Goal: Information Seeking & Learning: Find specific fact

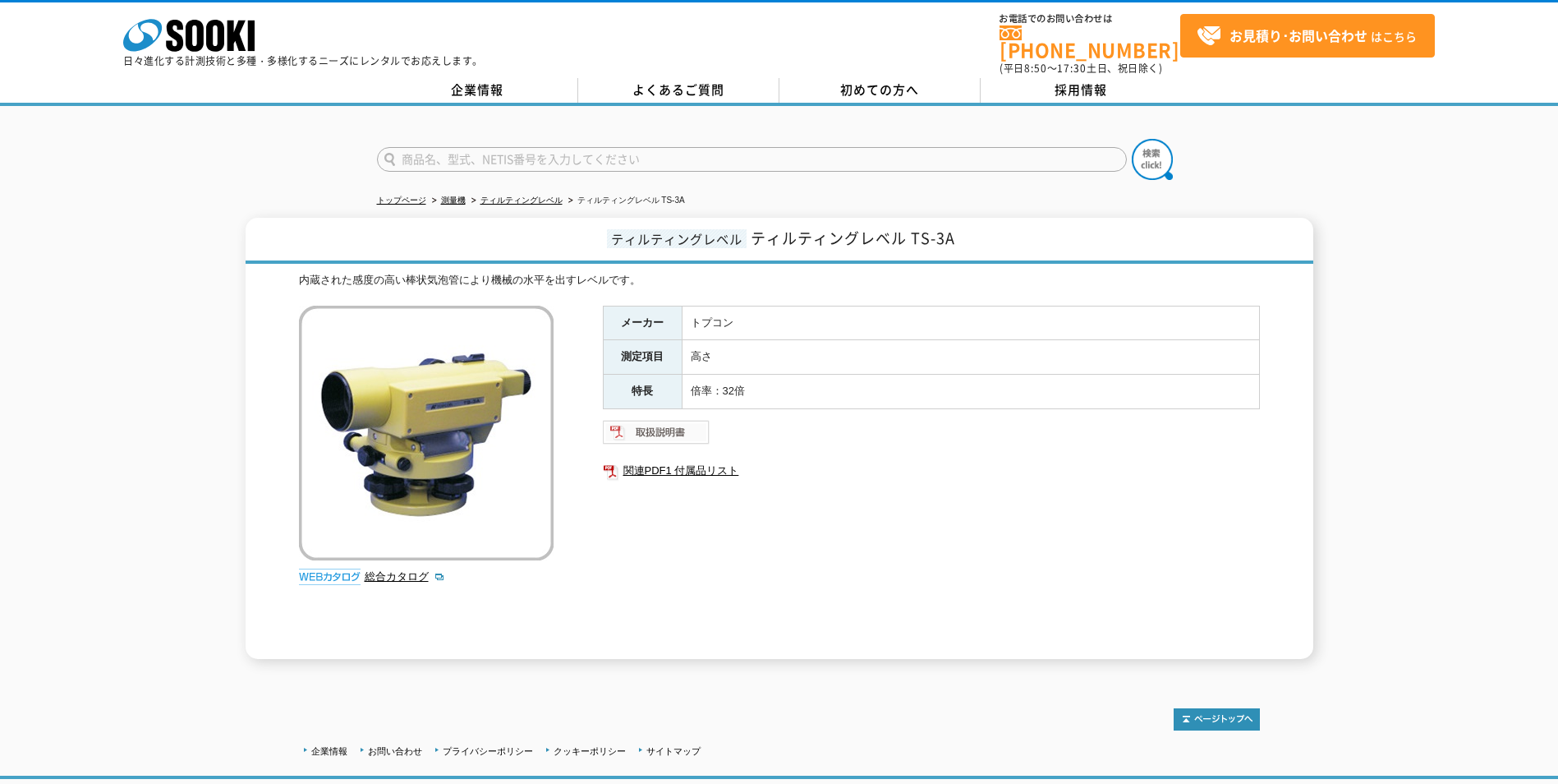
click at [652, 419] on img at bounding box center [657, 432] width 108 height 26
click at [384, 570] on link "総合カタログ" at bounding box center [405, 576] width 81 height 13
click at [417, 195] on link "トップページ" at bounding box center [401, 199] width 50 height 9
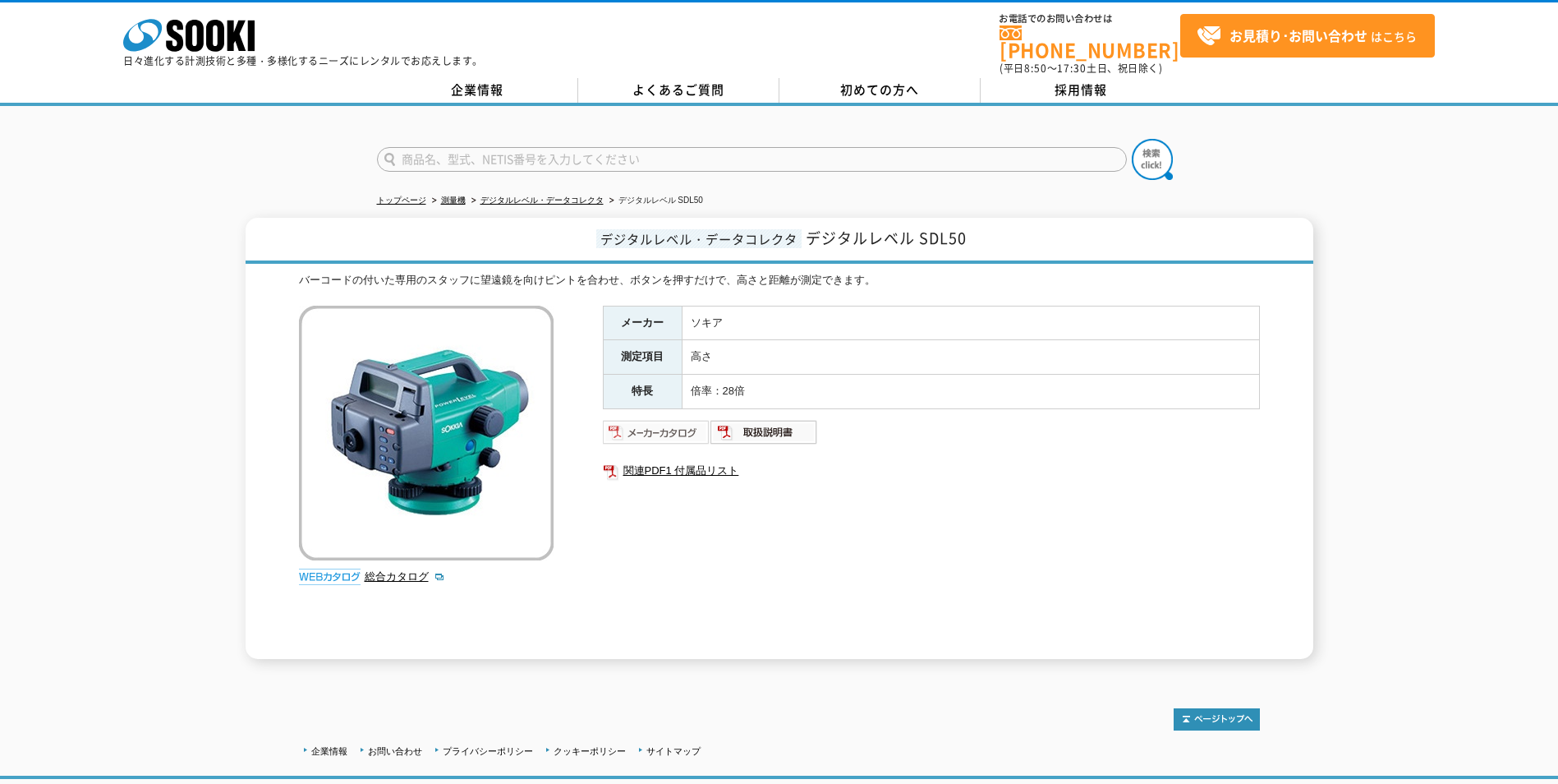
click at [680, 429] on img at bounding box center [657, 432] width 108 height 26
click at [331, 569] on img at bounding box center [329, 577] width 61 height 17
click at [404, 570] on link "総合カタログ" at bounding box center [405, 576] width 81 height 13
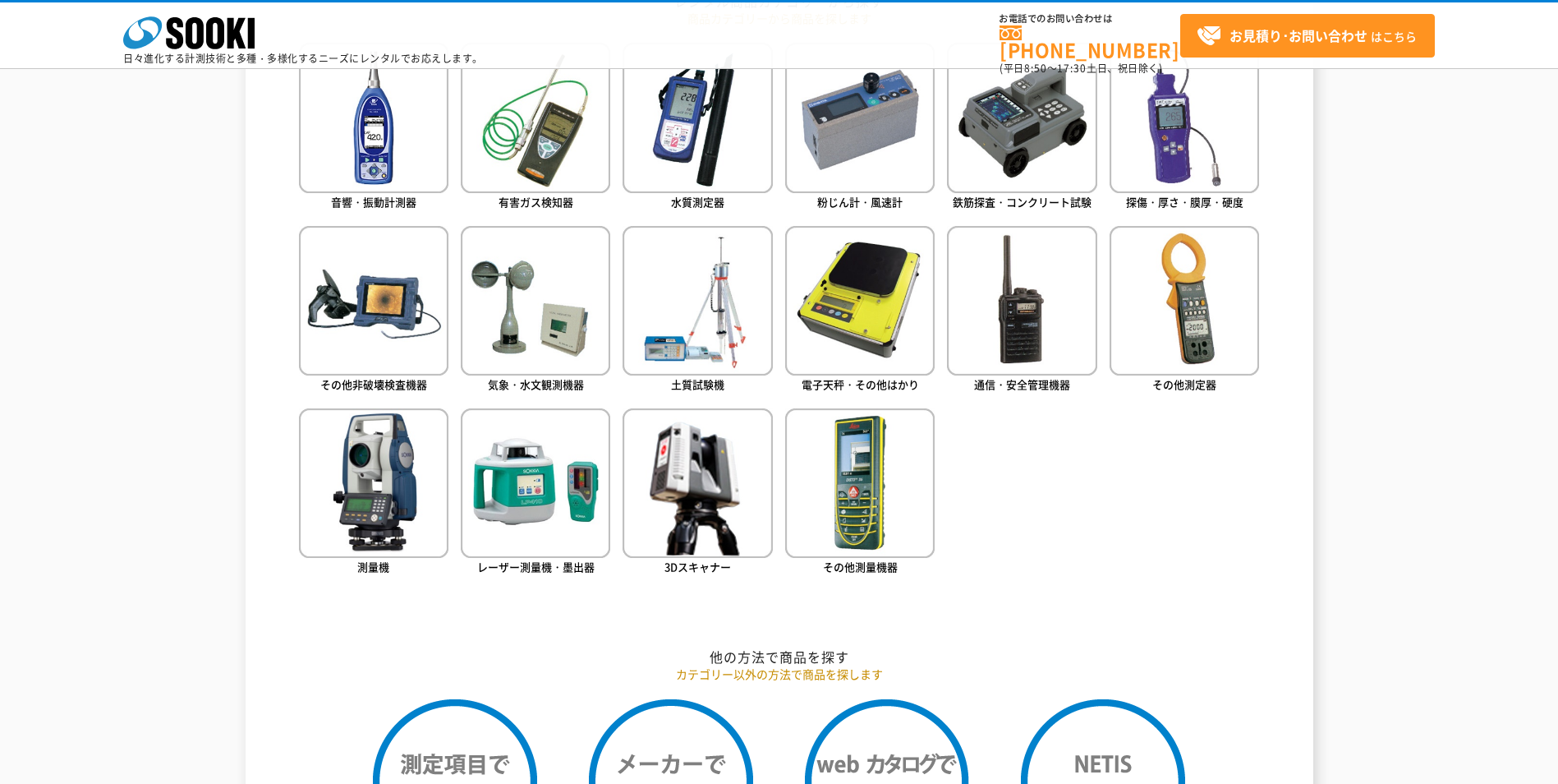
scroll to position [821, 0]
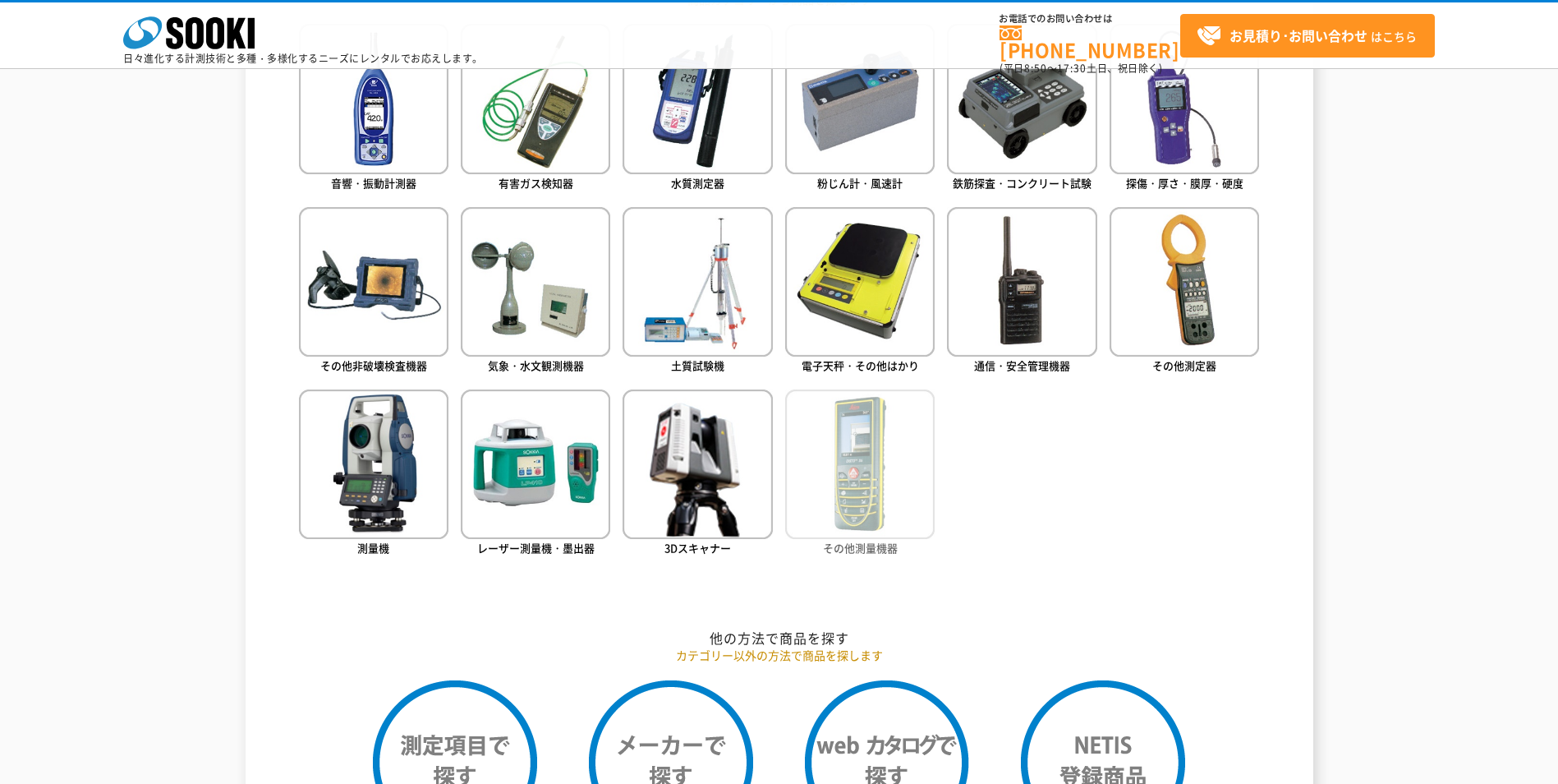
click at [888, 425] on img at bounding box center [861, 464] width 150 height 150
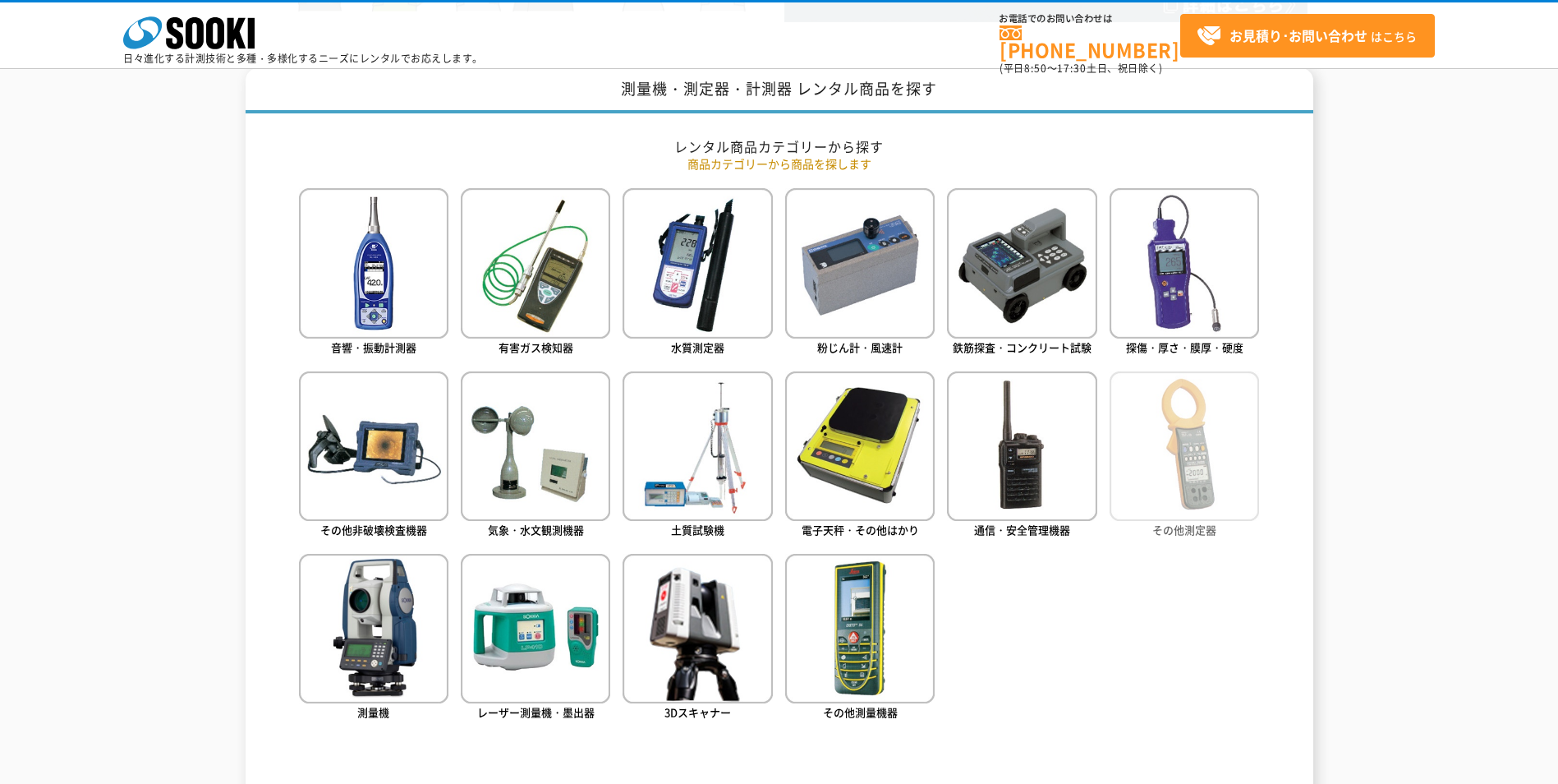
scroll to position [739, 0]
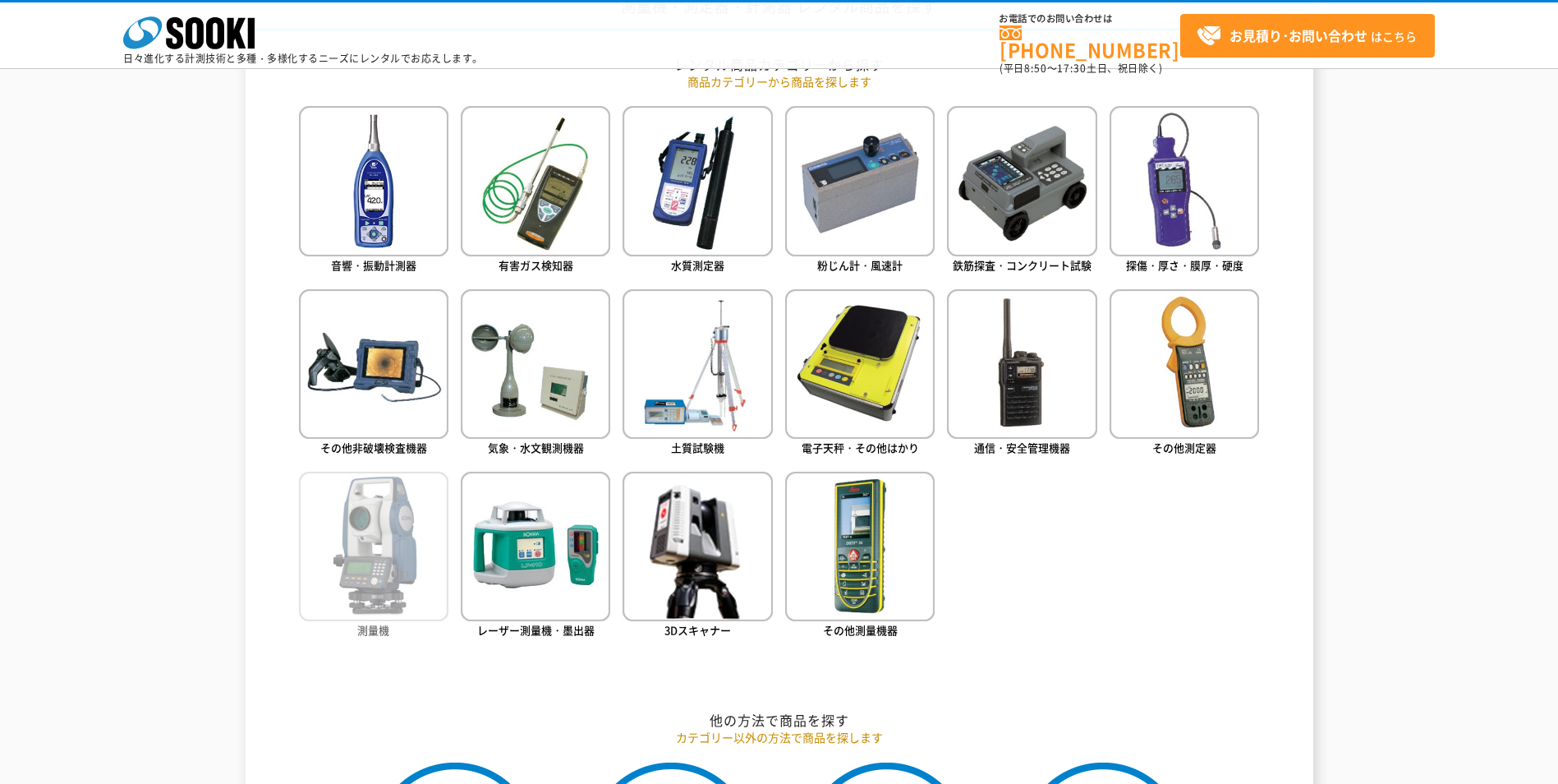
click at [345, 546] on img at bounding box center [374, 546] width 150 height 150
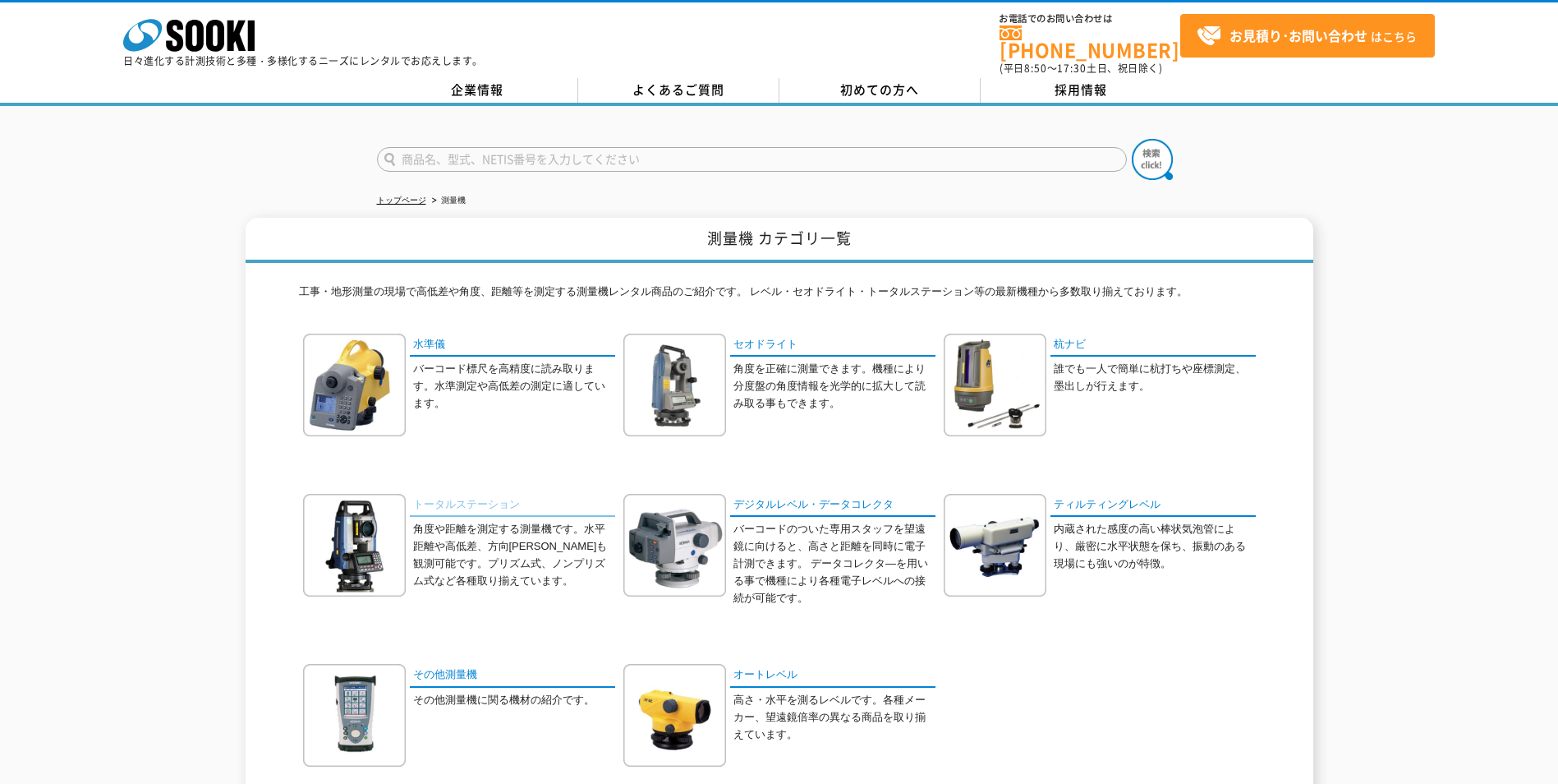
click at [469, 498] on link "トータルステーション" at bounding box center [512, 506] width 205 height 24
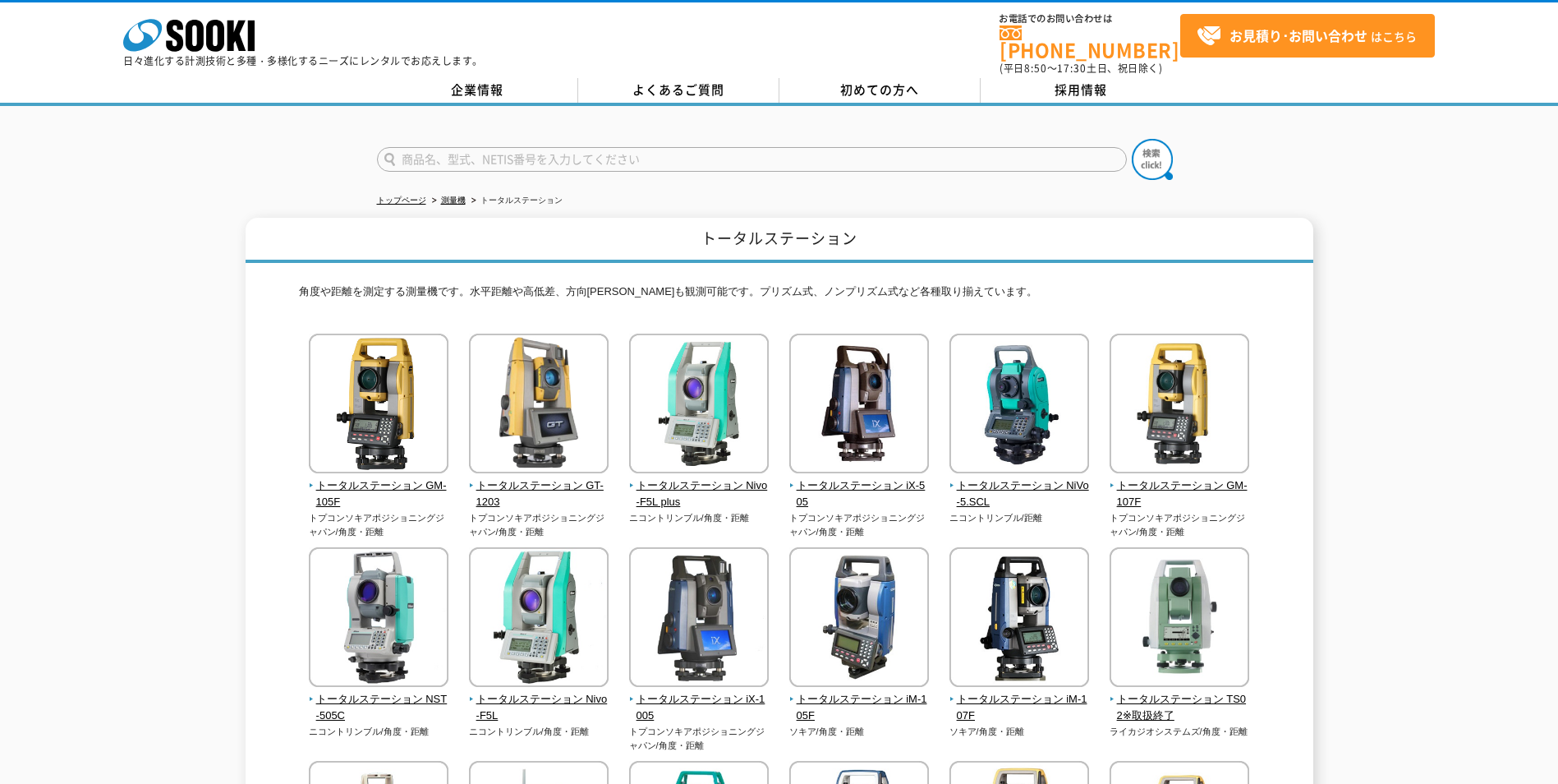
click at [471, 147] on input "text" at bounding box center [752, 159] width 750 height 24
paste input "GTS-313-F"
click at [1132, 139] on button at bounding box center [1153, 159] width 41 height 41
click at [506, 151] on input "トプコン　GTS-313-F" at bounding box center [752, 159] width 750 height 24
click at [1132, 139] on button at bounding box center [1153, 159] width 41 height 41
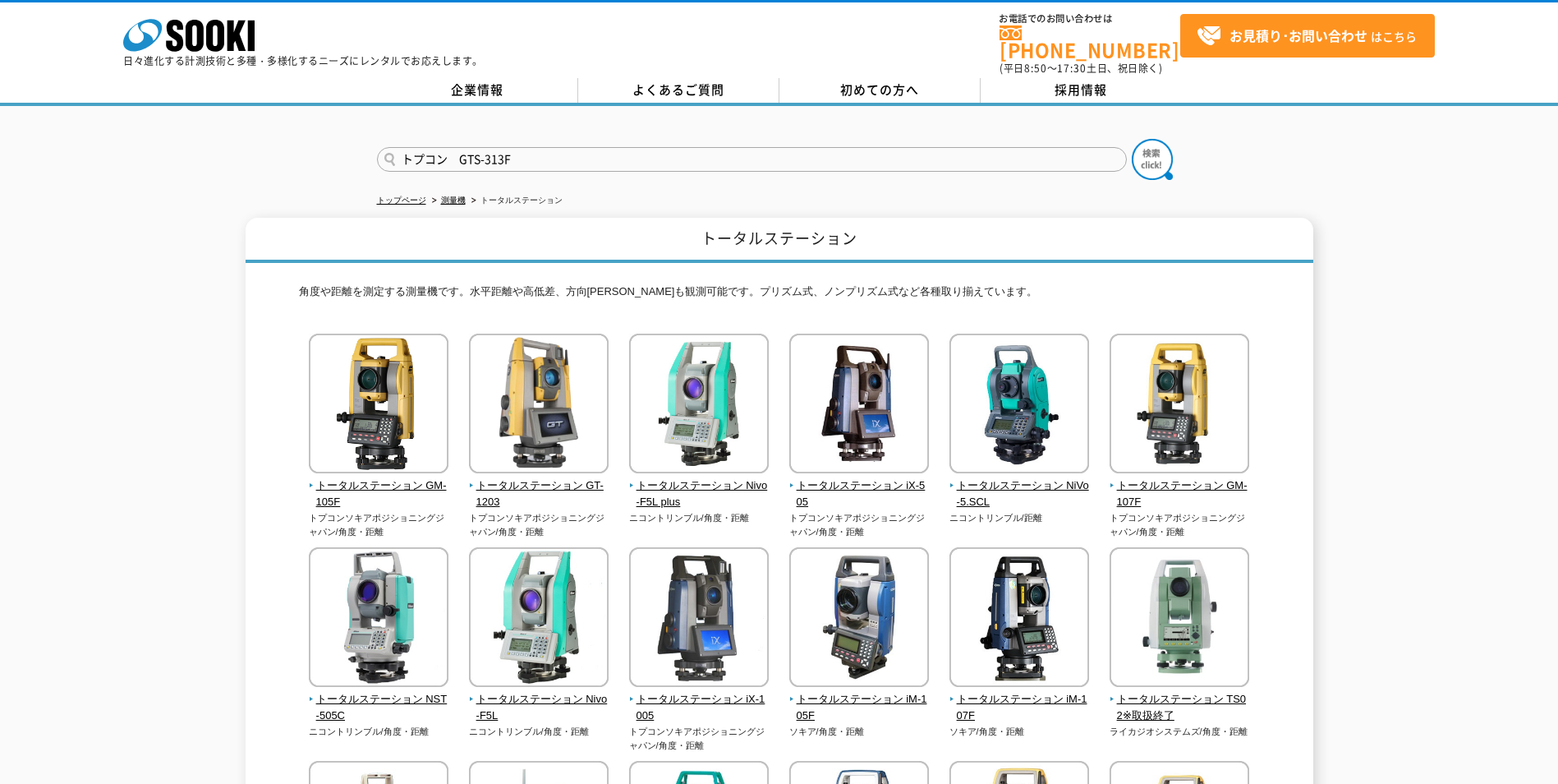
drag, startPoint x: 459, startPoint y: 154, endPoint x: 352, endPoint y: 147, distance: 107.2
click at [354, 146] on div "トプコン　GTS-313F" at bounding box center [779, 146] width 1558 height 79
type input "GTS-313F"
click at [1132, 139] on button at bounding box center [1153, 159] width 41 height 41
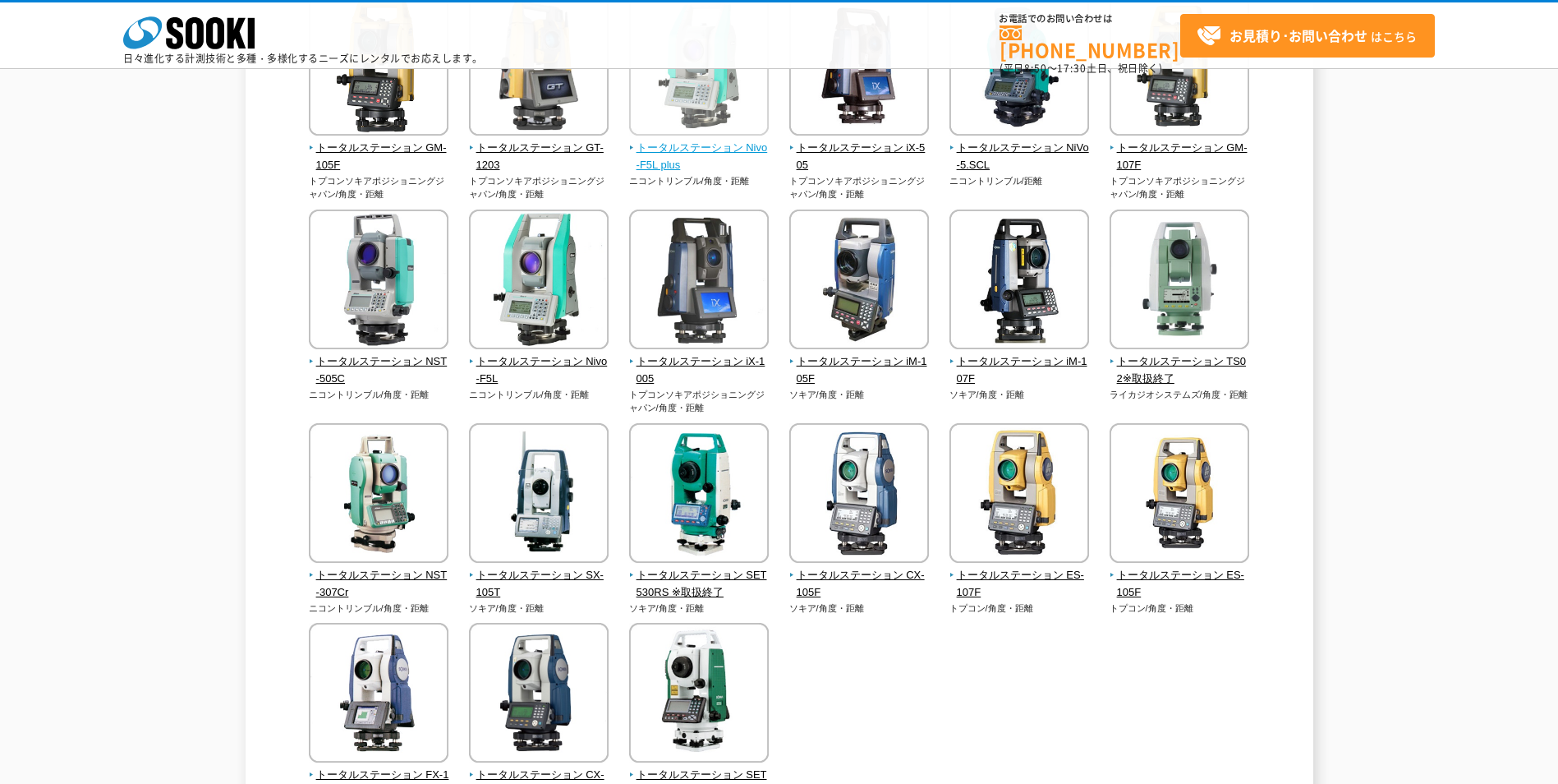
scroll to position [164, 0]
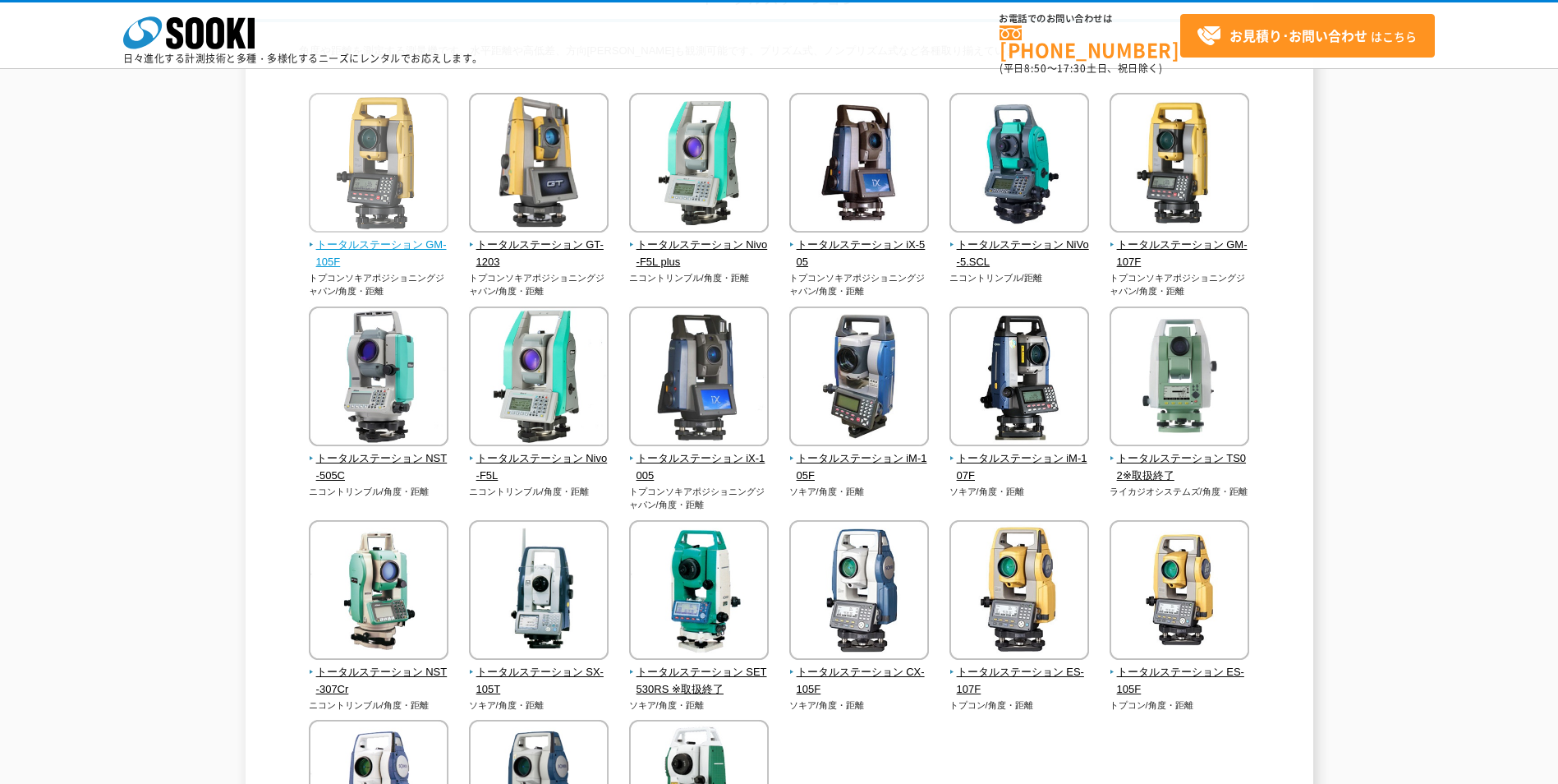
click at [393, 173] on img at bounding box center [379, 164] width 140 height 144
